Goal: Information Seeking & Learning: Find specific fact

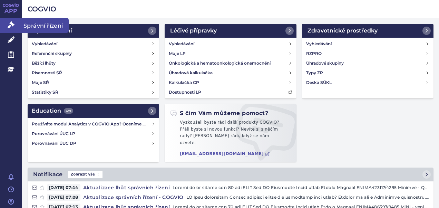
click at [10, 29] on link "Správní řízení" at bounding box center [11, 25] width 22 height 14
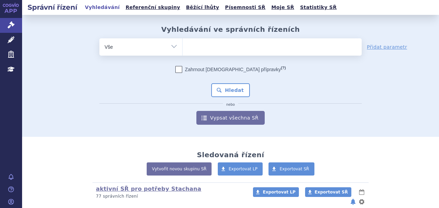
click at [204, 45] on ul at bounding box center [272, 45] width 179 height 14
click at [183, 45] on select at bounding box center [182, 46] width 0 height 17
type input "tr"
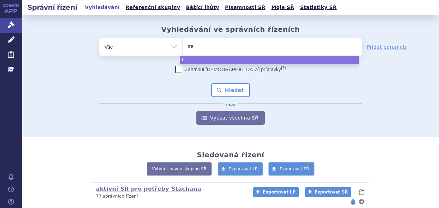
type input "trem"
type input "tremfy"
type input "tremfya"
select select "tremfya"
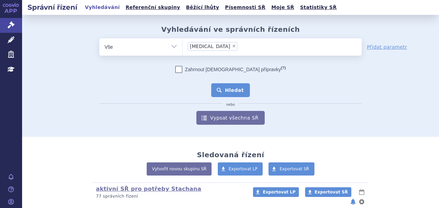
click at [234, 87] on button "Hledat" at bounding box center [230, 90] width 39 height 14
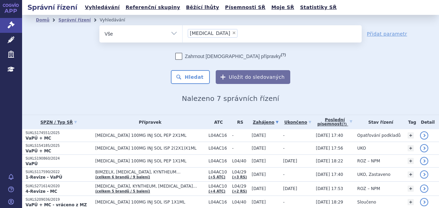
scroll to position [40, 0]
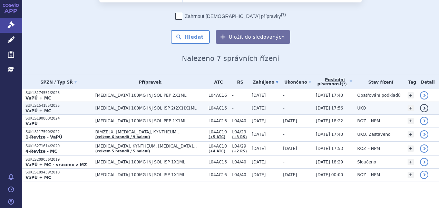
click at [208, 106] on span "L04AC16" at bounding box center [218, 108] width 20 height 5
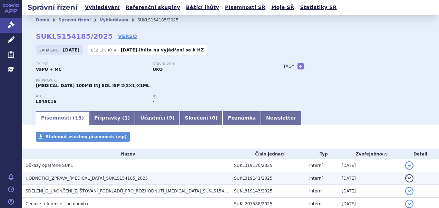
click at [117, 176] on span "HODNOTÍCÍ_ZPRÁVA_TREMFYA_SUKLS154185_2025" at bounding box center [87, 178] width 122 height 5
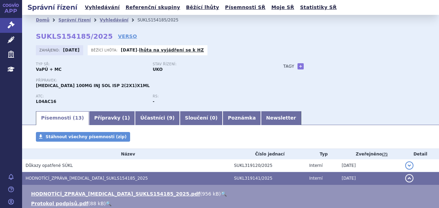
click at [221, 192] on link "🔍" at bounding box center [224, 194] width 6 height 6
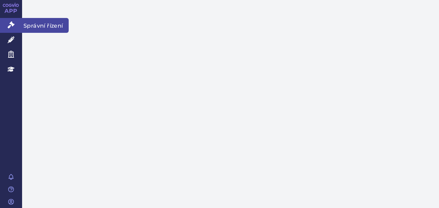
drag, startPoint x: 0, startPoint y: 0, endPoint x: 12, endPoint y: 26, distance: 28.7
click at [12, 26] on icon at bounding box center [11, 24] width 7 height 7
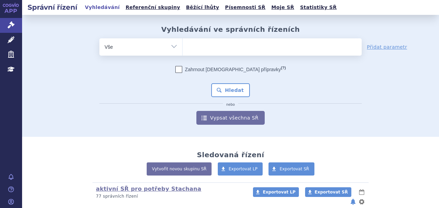
click at [190, 49] on ul at bounding box center [272, 45] width 179 height 14
click at [183, 49] on select at bounding box center [182, 46] width 0 height 17
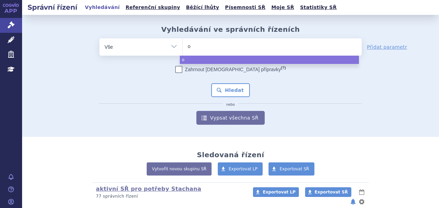
type input "ok"
type input "okb"
type input "okv"
type input "okvf"
type input "okv"
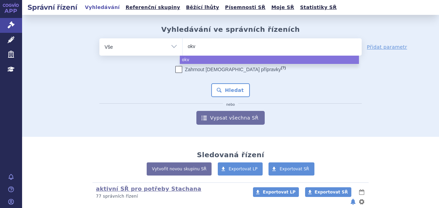
type input "okvo"
type input "okvoh"
select select "okvoh"
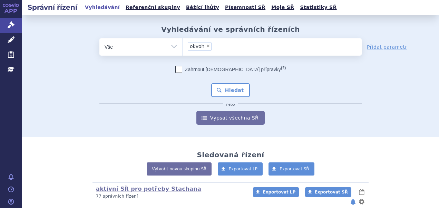
type input "okvoh"
select select
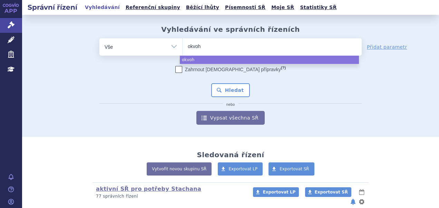
type input "okvo"
type input "ok"
type input "o"
type input "om"
type input "omv"
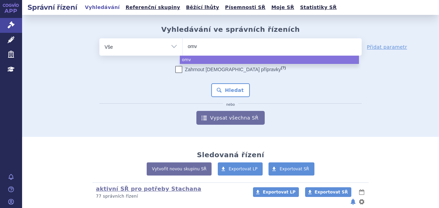
type input "omvo"
type input "omvoh"
select select "omvoh"
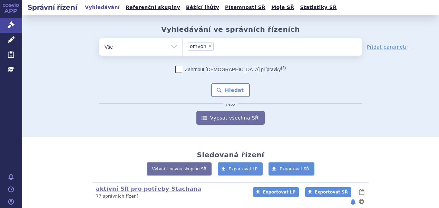
click at [231, 100] on div "Zahrnout bratrské přípravky (?) * Pozor, hledání dle vyhledávacího parametru In…" at bounding box center [230, 95] width 262 height 59
drag, startPoint x: 231, startPoint y: 100, endPoint x: 227, endPoint y: 86, distance: 14.6
click at [227, 86] on div "Zahrnout bratrské přípravky (?) * Pozor, hledání dle vyhledávacího parametru In…" at bounding box center [230, 95] width 262 height 59
click at [227, 86] on button "Hledat" at bounding box center [230, 90] width 39 height 14
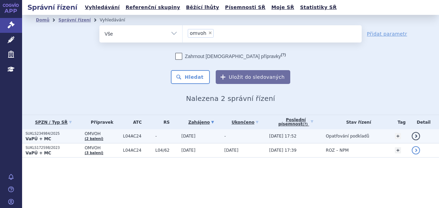
click at [186, 139] on td "[DATE]" at bounding box center [199, 136] width 43 height 14
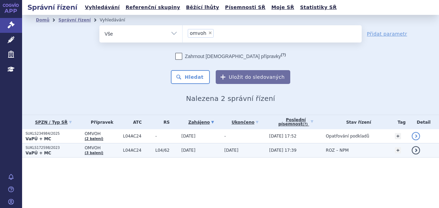
click at [196, 149] on span "19.07.2023" at bounding box center [188, 150] width 14 height 5
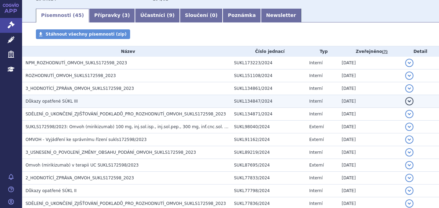
scroll to position [109, 0]
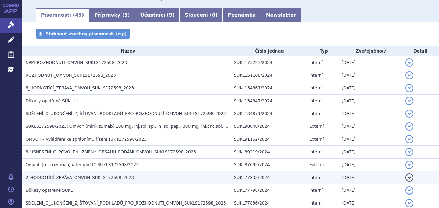
click at [106, 179] on span "2_HODNOTÍCÍ_ZPRÁVA_OMVOH_SUKLS172598_2023" at bounding box center [80, 177] width 108 height 5
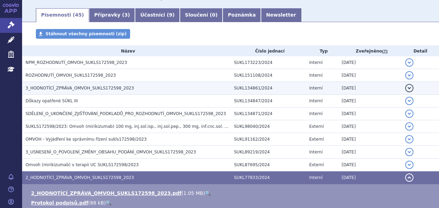
click at [88, 88] on span "3_HODNOTÍCÍ_ZPRÁVA_OMVOH_SUKLS172598_2023" at bounding box center [80, 88] width 108 height 5
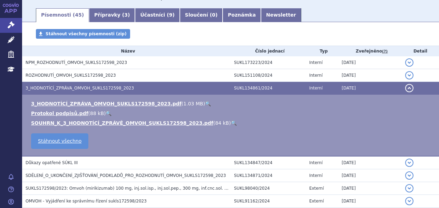
click at [205, 103] on link "🔍" at bounding box center [208, 104] width 6 height 6
